Goal: Task Accomplishment & Management: Complete application form

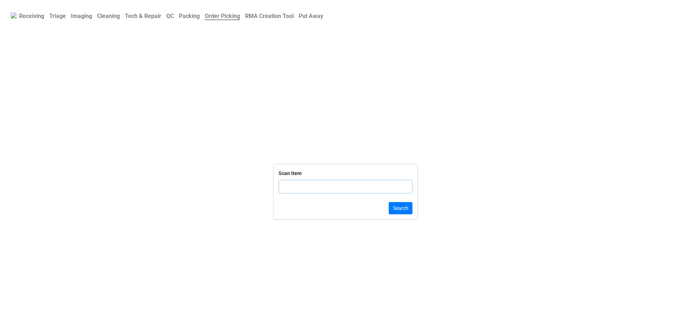
click at [328, 183] on input "text" at bounding box center [346, 187] width 134 height 14
click button "Search" at bounding box center [401, 208] width 24 height 12
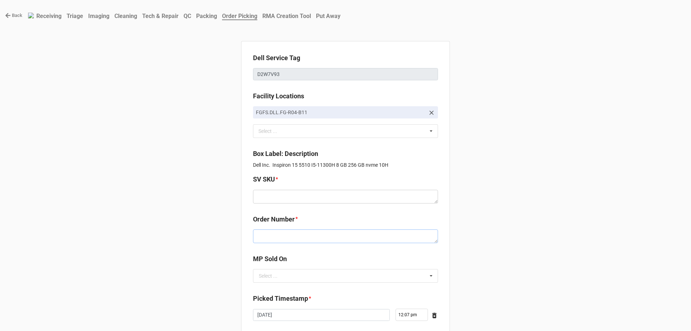
click at [313, 239] on textarea at bounding box center [345, 236] width 185 height 14
paste textarea "5033900"
type textarea "x"
type textarea "5033900"
click at [284, 199] on textarea at bounding box center [345, 197] width 185 height 14
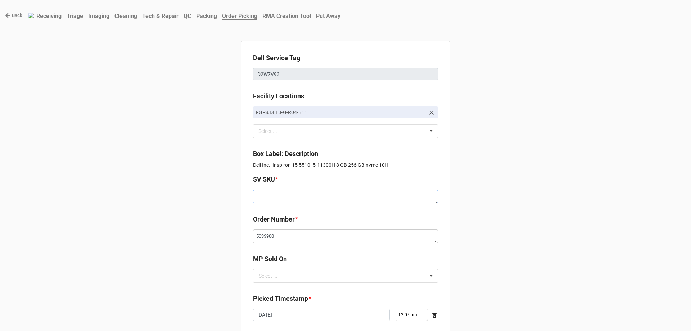
paste textarea "D.I5510.W10H.11300H.256SXXXX8GB.ITLG2.XE1.SV.CxxW"
type textarea "x"
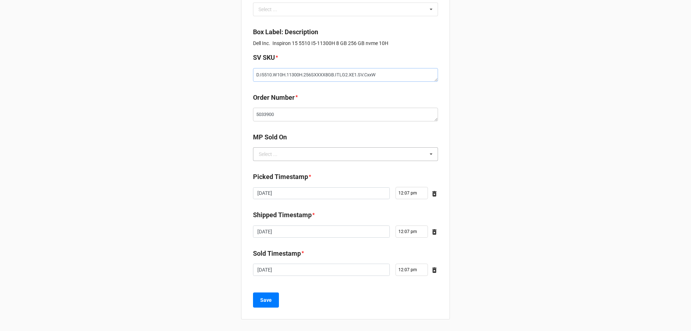
type textarea "D.I5510.W10H.11300H.256SXXXX8GB.ITLG2.XE1.SV.CxxW"
click at [269, 161] on div "Select ... D2C" at bounding box center [345, 154] width 185 height 14
click at [277, 170] on div "D2C" at bounding box center [346, 167] width 184 height 13
type textarea "x"
click at [264, 317] on div "Dell Service Tag D2W7V93 Facility Locations FGFS.DLL.FG-R04-B11 Select ... No r…" at bounding box center [345, 119] width 209 height 400
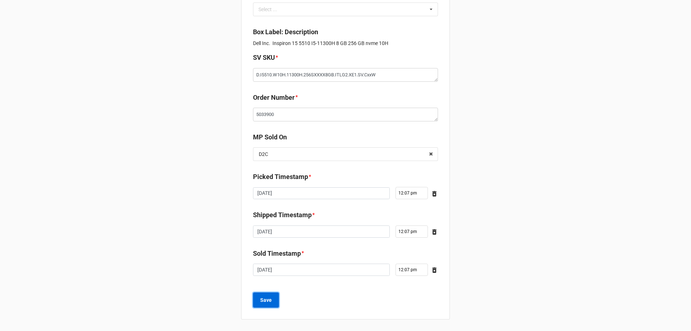
click at [266, 303] on b "Save" at bounding box center [266, 300] width 12 height 8
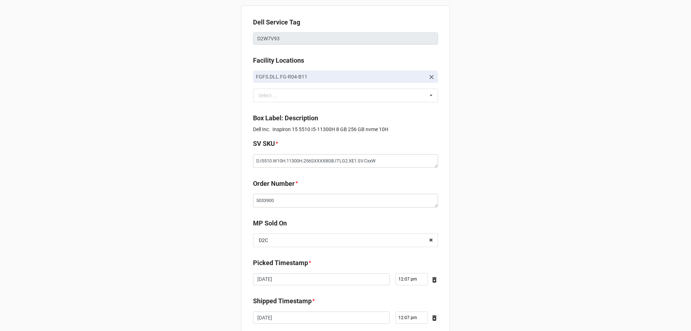
scroll to position [0, 0]
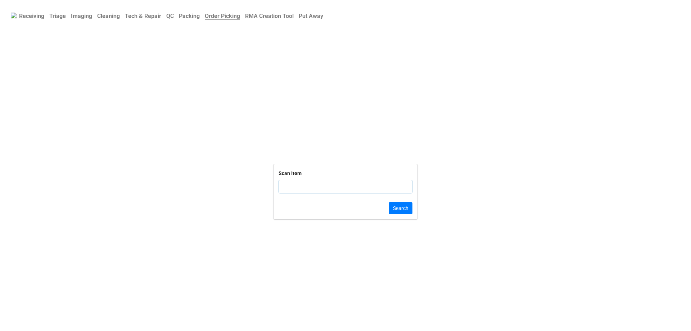
click at [333, 184] on input "text" at bounding box center [346, 187] width 134 height 14
click at [339, 183] on input "text" at bounding box center [346, 187] width 134 height 14
click button "Search" at bounding box center [401, 208] width 24 height 12
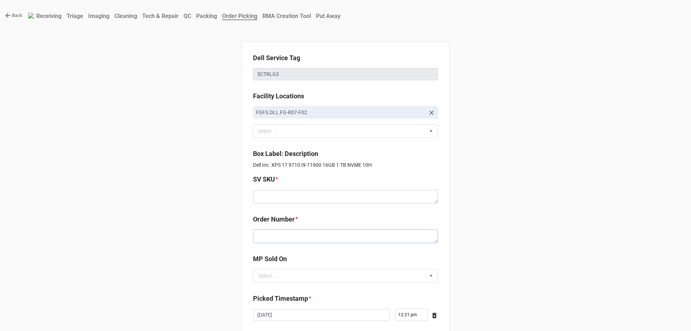
click at [261, 237] on textarea at bounding box center [345, 236] width 185 height 14
paste textarea "5033907"
type textarea "x"
type textarea "5033907"
click at [280, 278] on input "text" at bounding box center [346, 275] width 184 height 13
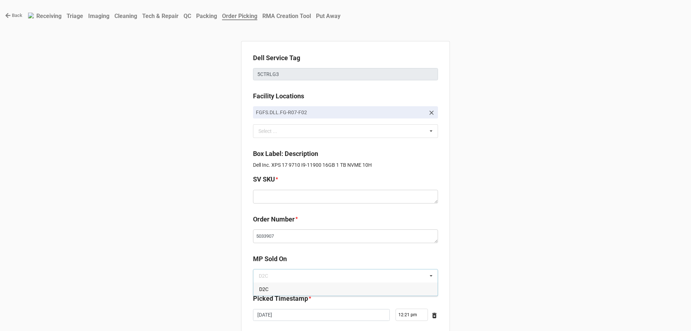
click at [279, 289] on div "D2C" at bounding box center [346, 288] width 184 height 13
click at [312, 197] on textarea at bounding box center [345, 197] width 185 height 14
paste textarea "D.X9710.W10H.11900H.1TBSXXXX16G.G3060.XE1.SV.CxxW"
type textarea "x"
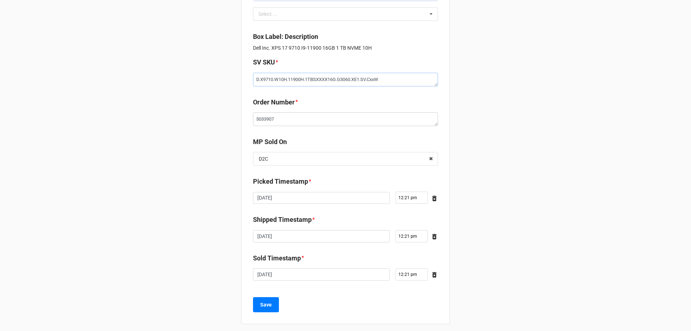
scroll to position [122, 0]
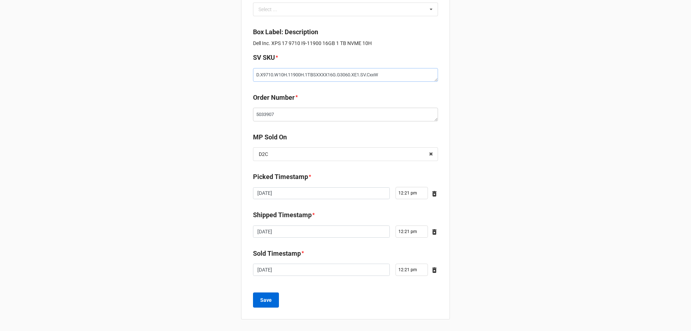
type textarea "D.X9710.W10H.11900H.1TBSXXXX16G.G3060.XE1.SV.CxxW"
click at [264, 294] on button "Save" at bounding box center [266, 299] width 26 height 15
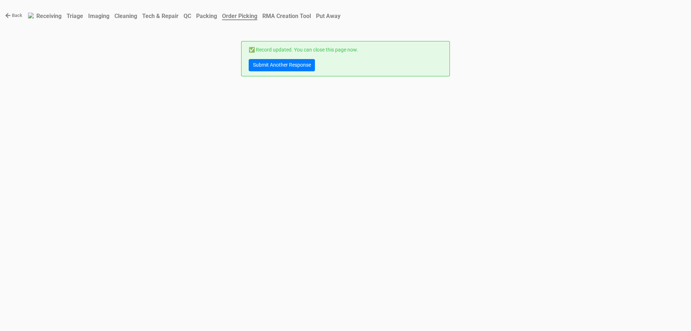
scroll to position [0, 0]
